Goal: Book appointment/travel/reservation

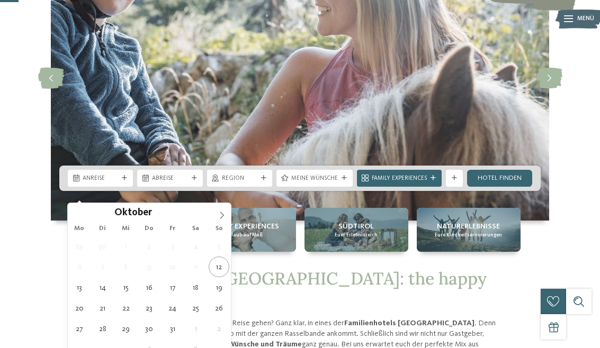
click at [222, 216] on icon at bounding box center [221, 215] width 7 height 7
click at [218, 217] on icon at bounding box center [221, 215] width 7 height 7
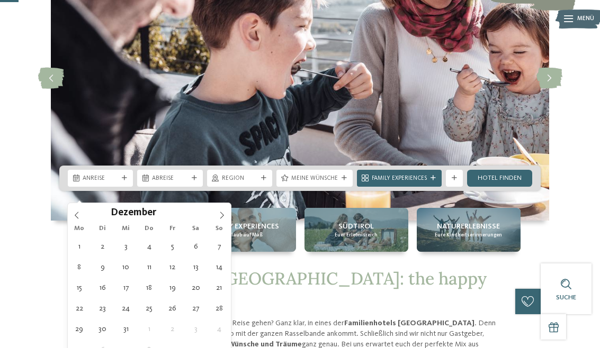
type div "[DATE]"
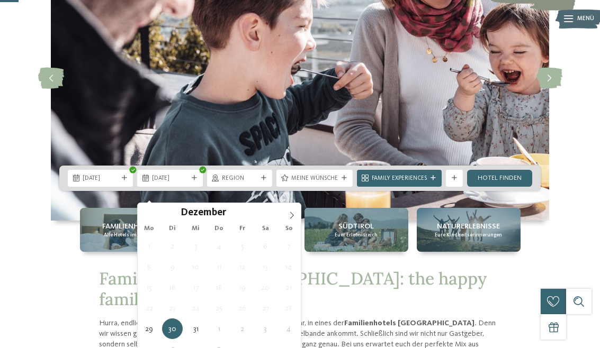
click at [294, 218] on icon at bounding box center [291, 215] width 7 height 7
type input "****"
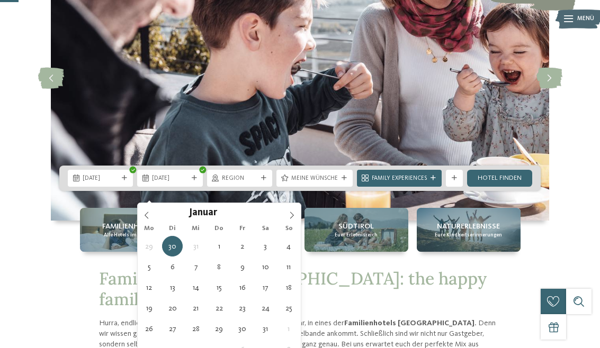
type div "[DATE]"
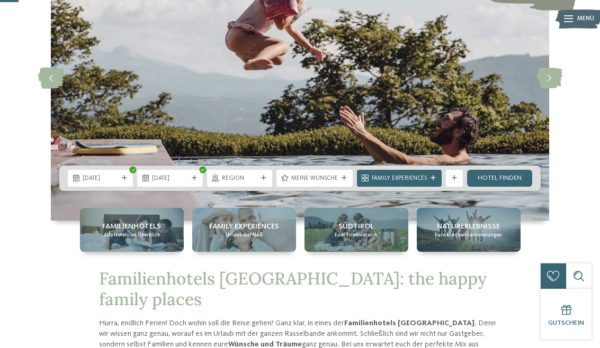
click at [508, 187] on link "Hotel finden" at bounding box center [499, 178] width 65 height 17
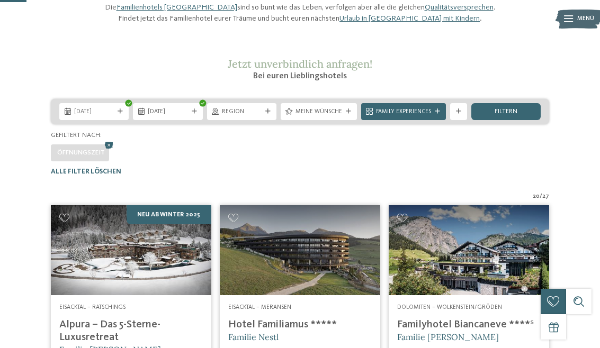
scroll to position [99, 0]
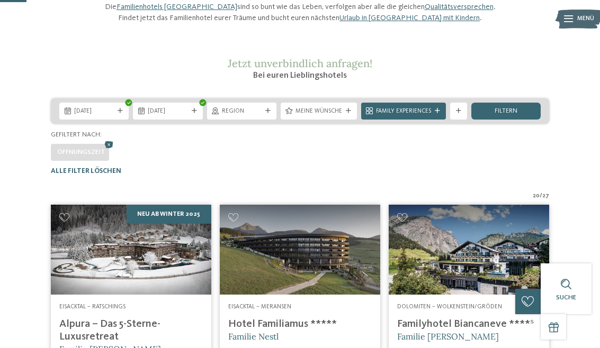
click at [338, 116] on span "Meine Wünsche" at bounding box center [318, 111] width 47 height 8
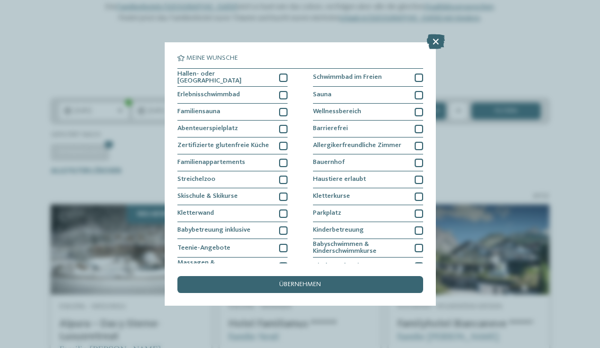
click at [439, 47] on icon at bounding box center [436, 41] width 18 height 15
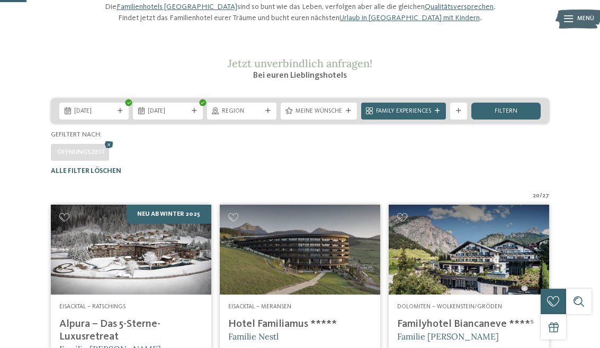
click at [438, 114] on icon at bounding box center [437, 111] width 5 height 5
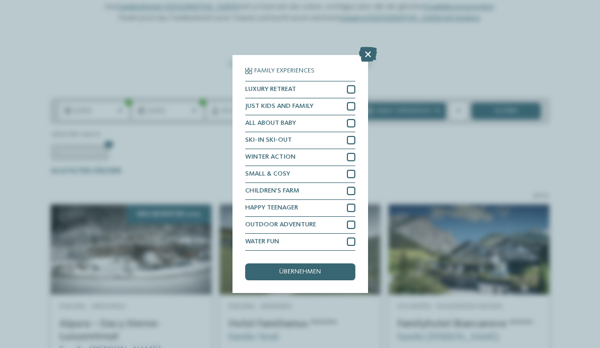
click at [371, 47] on icon at bounding box center [368, 54] width 18 height 15
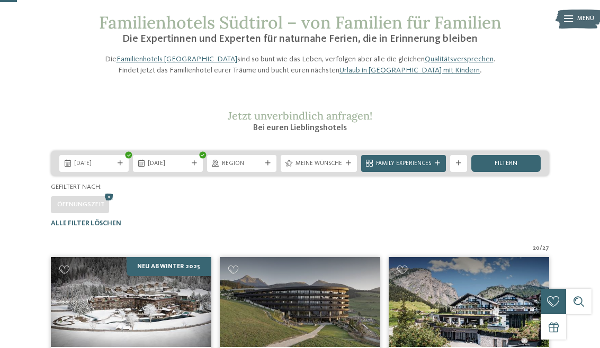
scroll to position [0, 0]
